Goal: Find specific page/section

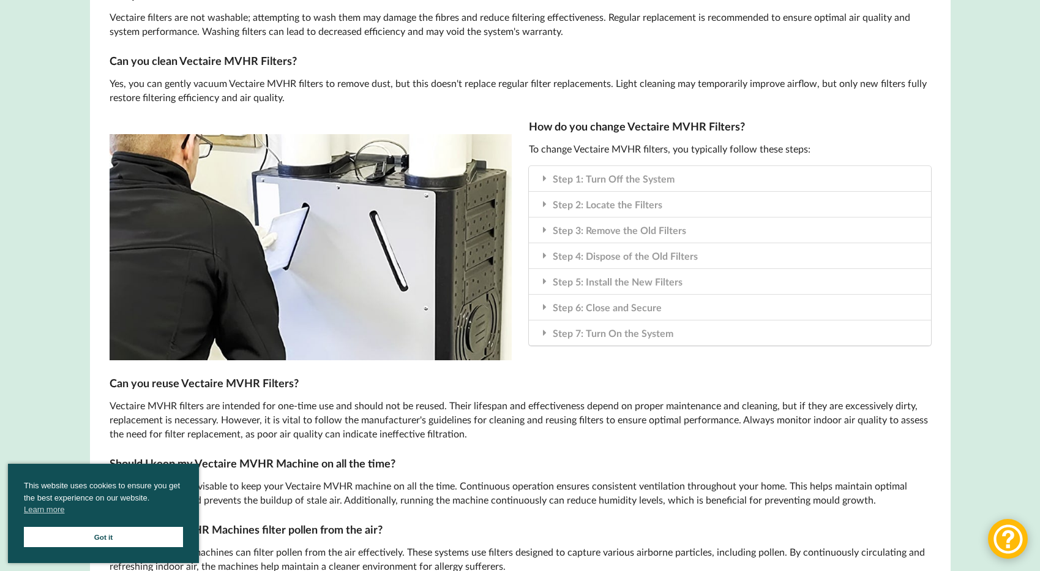
scroll to position [1653, 0]
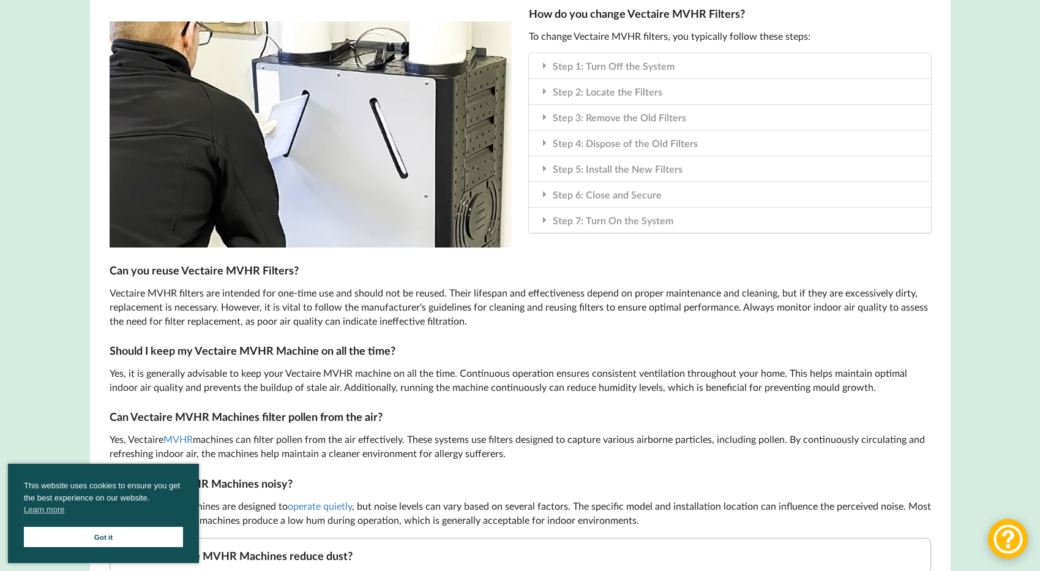
click at [303, 165] on img at bounding box center [311, 134] width 402 height 226
click at [124, 536] on link "Got it" at bounding box center [103, 536] width 159 height 20
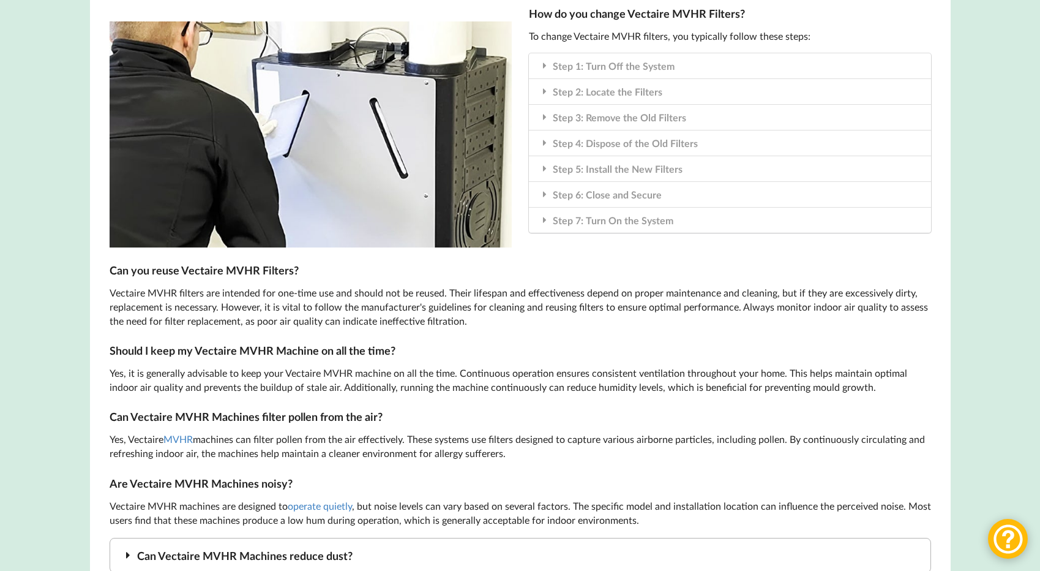
click at [307, 140] on img at bounding box center [311, 134] width 402 height 226
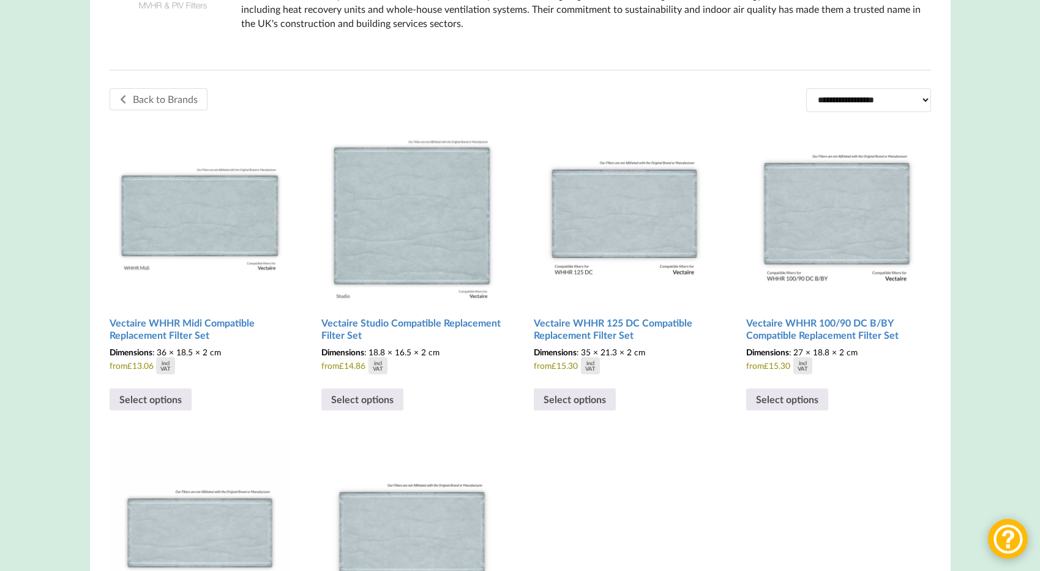
scroll to position [0, 0]
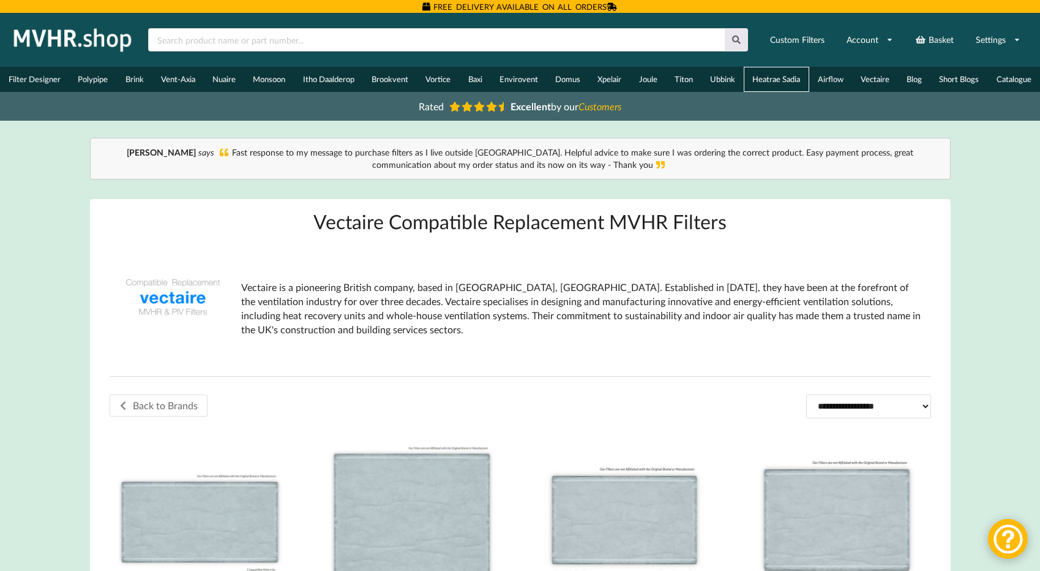
click at [780, 85] on link "Heatrae Sadia" at bounding box center [776, 79] width 65 height 25
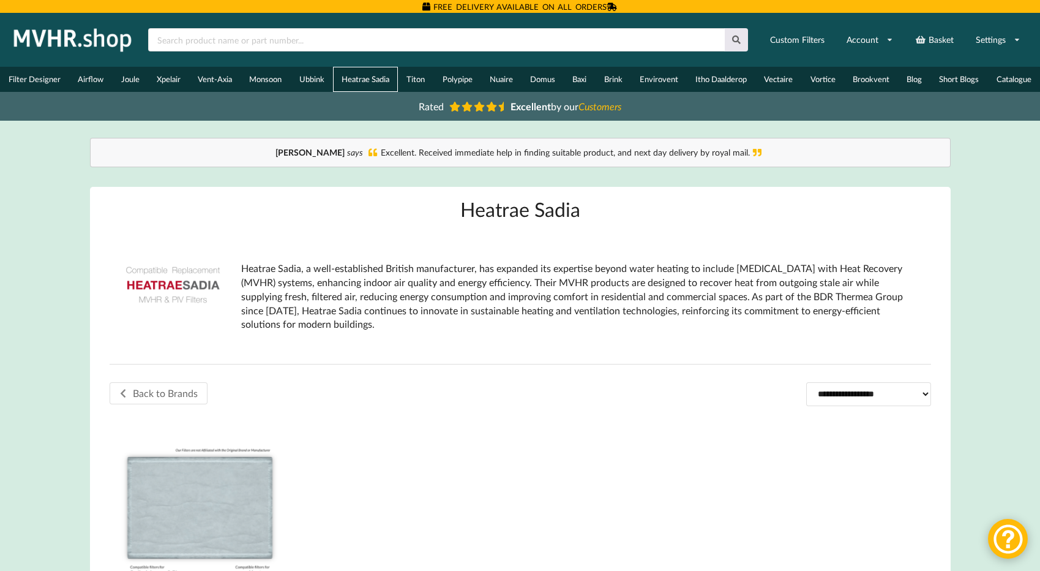
click at [381, 77] on link "Heatrae Sadia" at bounding box center [365, 79] width 65 height 25
click at [777, 78] on link "Vectaire" at bounding box center [778, 79] width 46 height 25
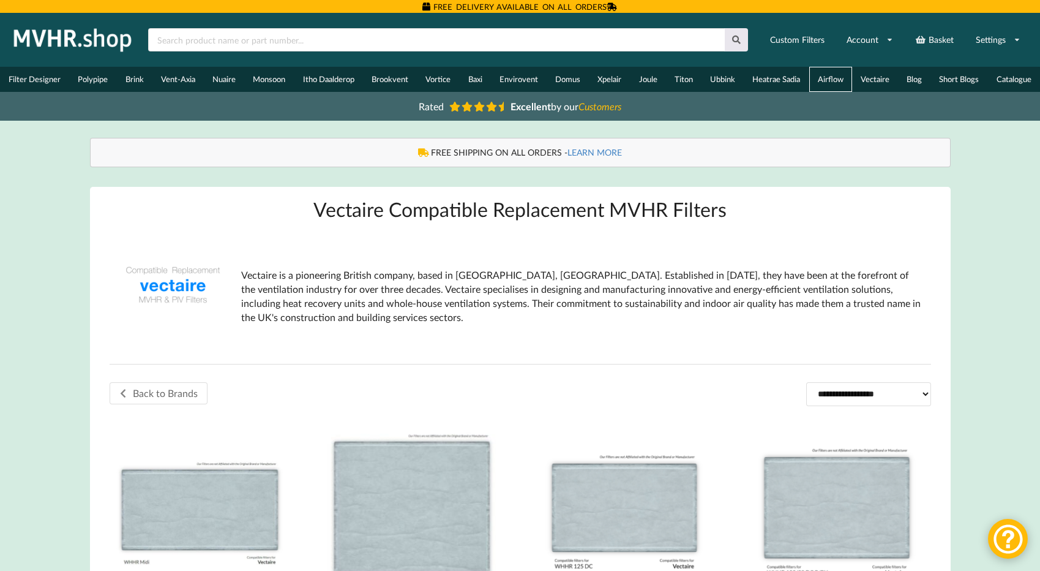
click at [819, 80] on link "Airflow" at bounding box center [830, 79] width 43 height 25
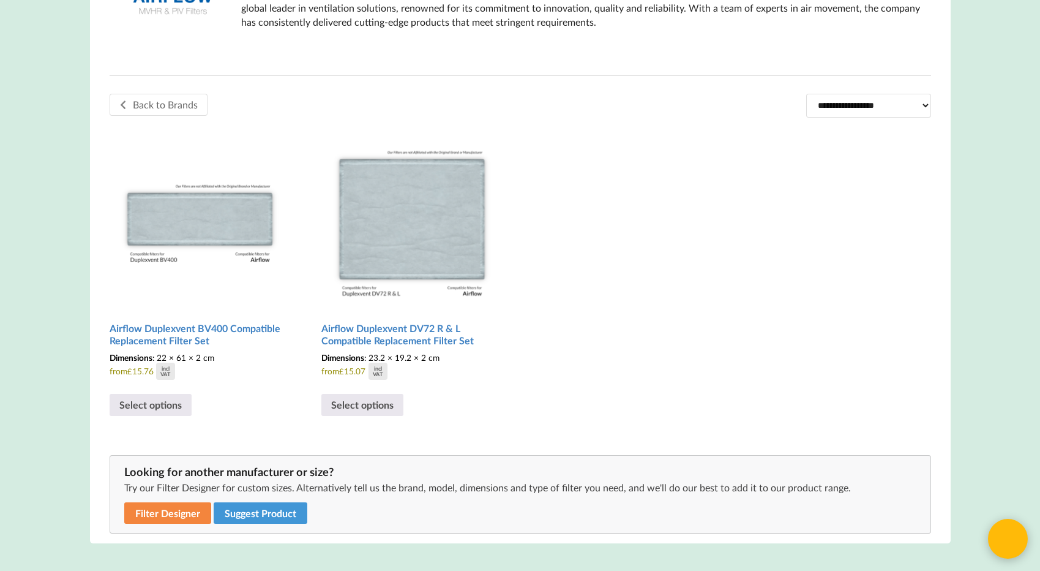
scroll to position [306, 0]
